Goal: Find contact information: Find phone

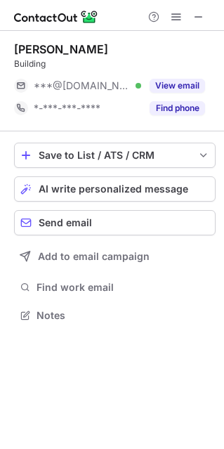
scroll to position [7, 7]
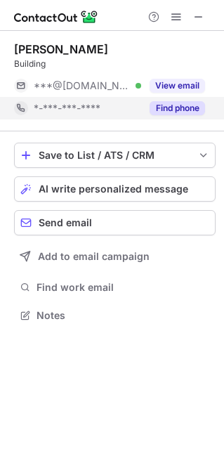
click at [150, 110] on button "Find phone" at bounding box center [177, 108] width 55 height 14
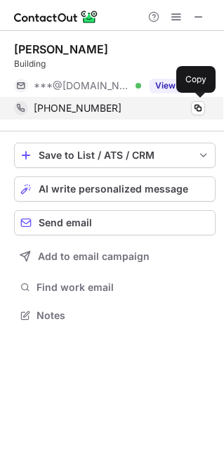
click at [128, 110] on div "[PHONE_NUMBER]" at bounding box center [119, 108] width 171 height 13
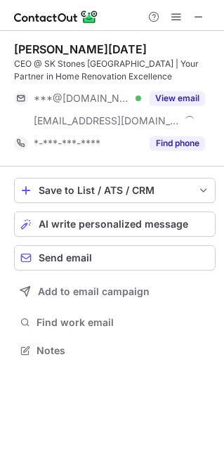
scroll to position [340, 224]
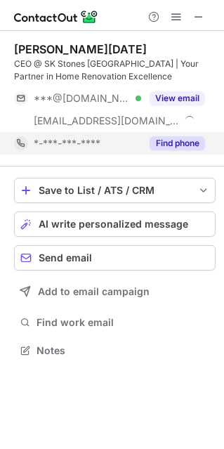
click at [151, 151] on div "Find phone" at bounding box center [173, 143] width 64 height 22
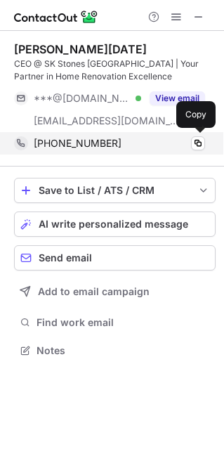
click at [143, 150] on div "+18134682940 Copy" at bounding box center [109, 143] width 191 height 22
